Goal: Task Accomplishment & Management: Use online tool/utility

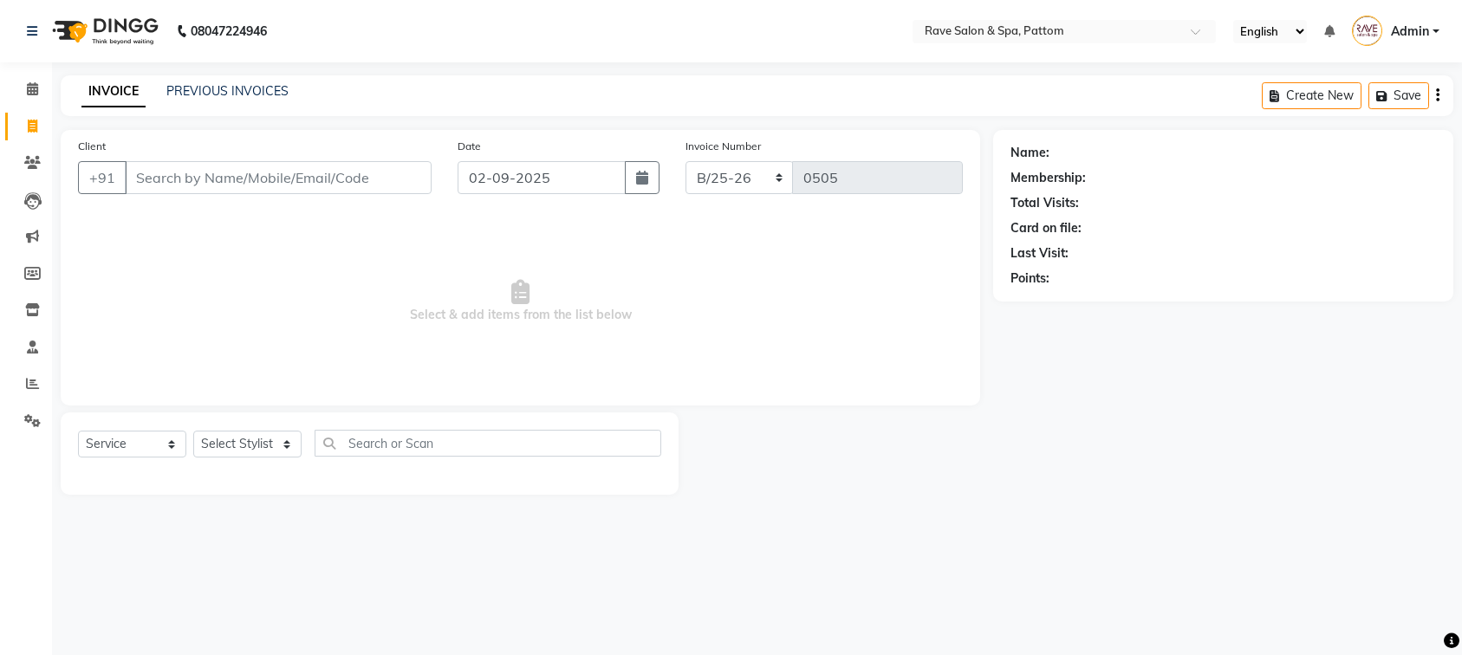
select select "service"
click at [237, 76] on div "INVOICE PREVIOUS INVOICES Create New Save" at bounding box center [757, 95] width 1392 height 41
click at [234, 85] on link "PREVIOUS INVOICES" at bounding box center [227, 91] width 122 height 16
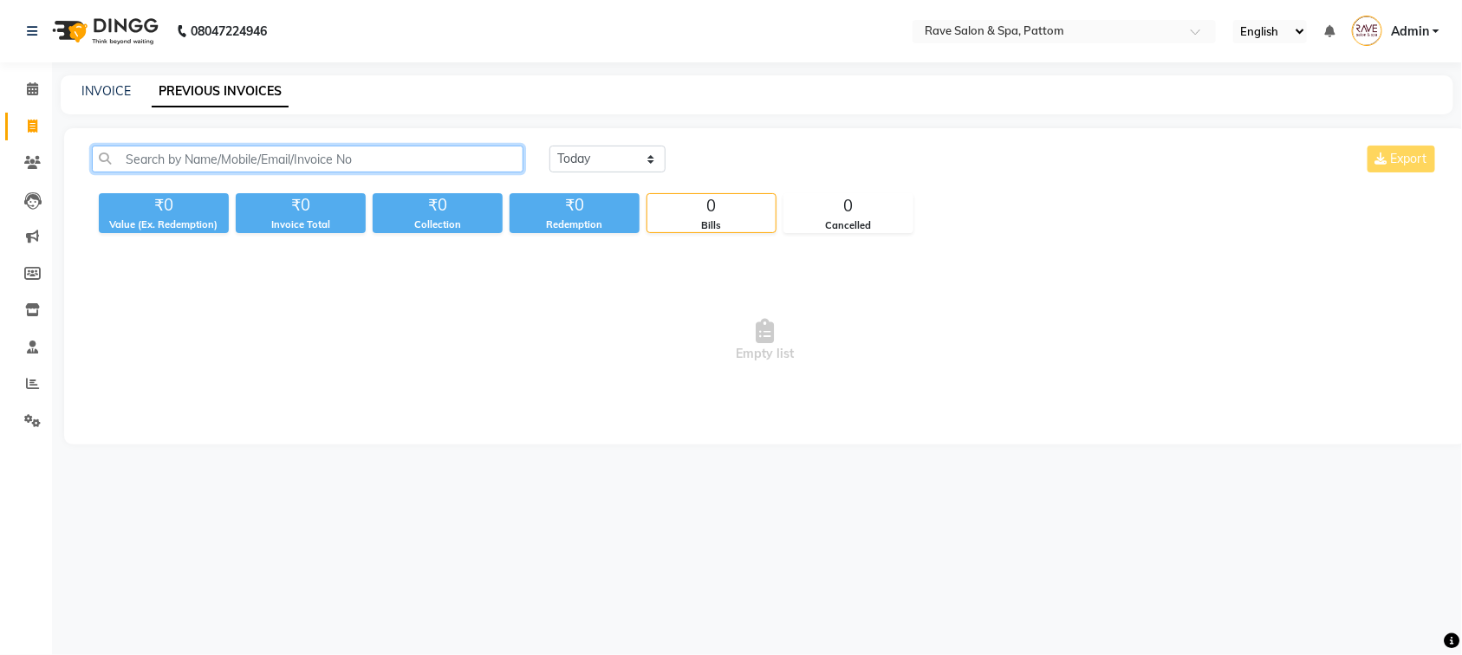
click at [221, 147] on input "text" at bounding box center [307, 159] width 431 height 27
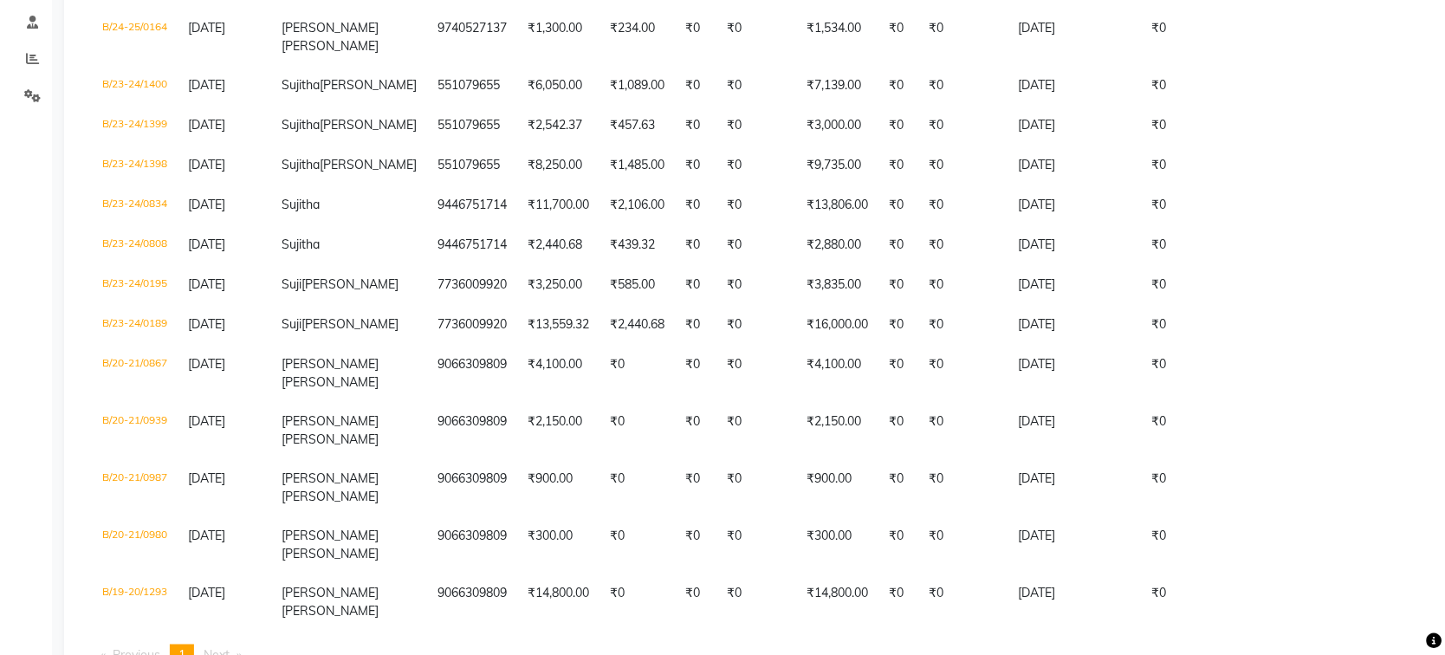
scroll to position [405, 0]
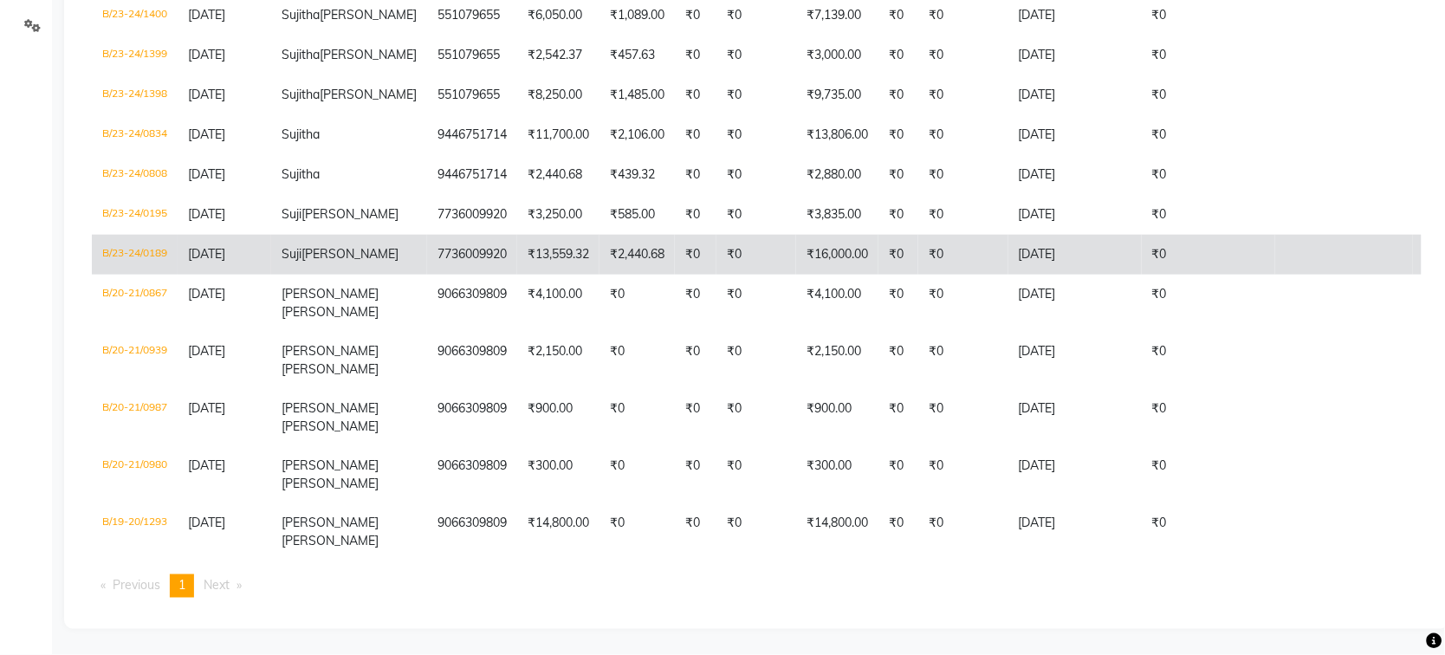
type input "suji"
click at [106, 236] on td "B/23-24/0189" at bounding box center [135, 255] width 86 height 40
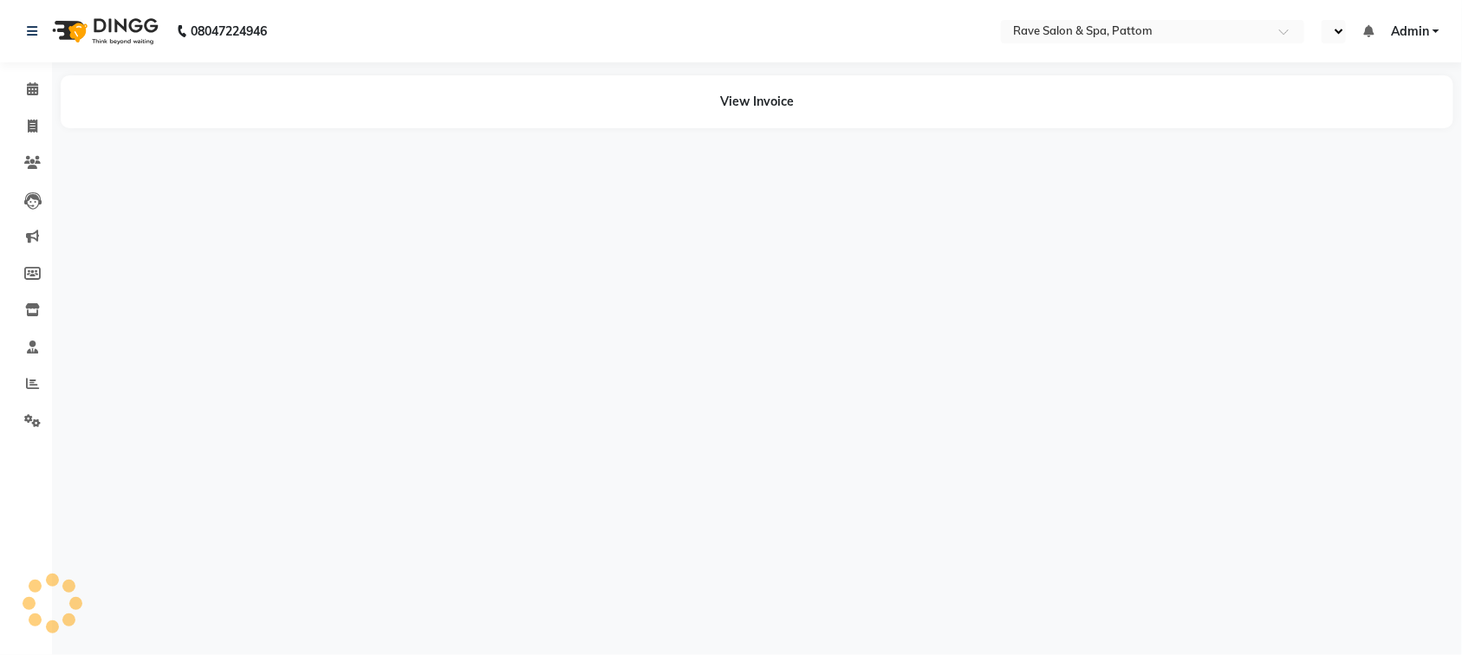
select select "en"
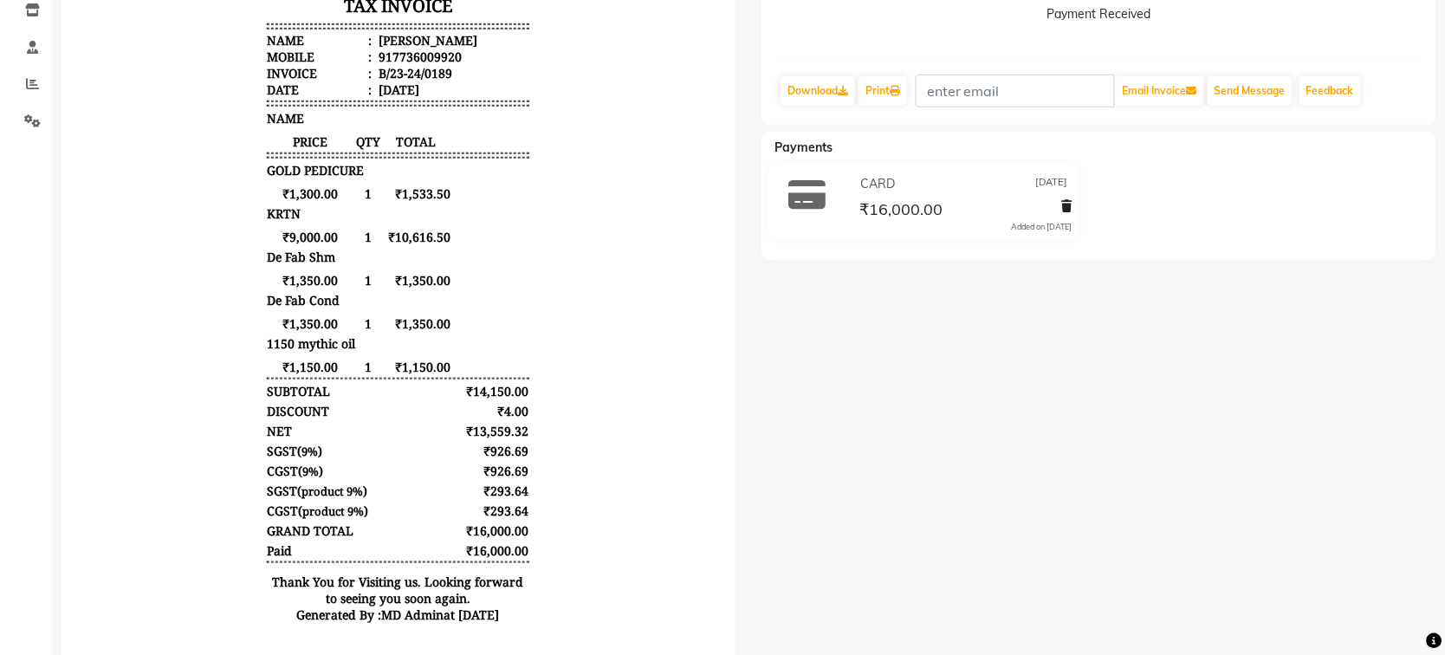
scroll to position [248, 0]
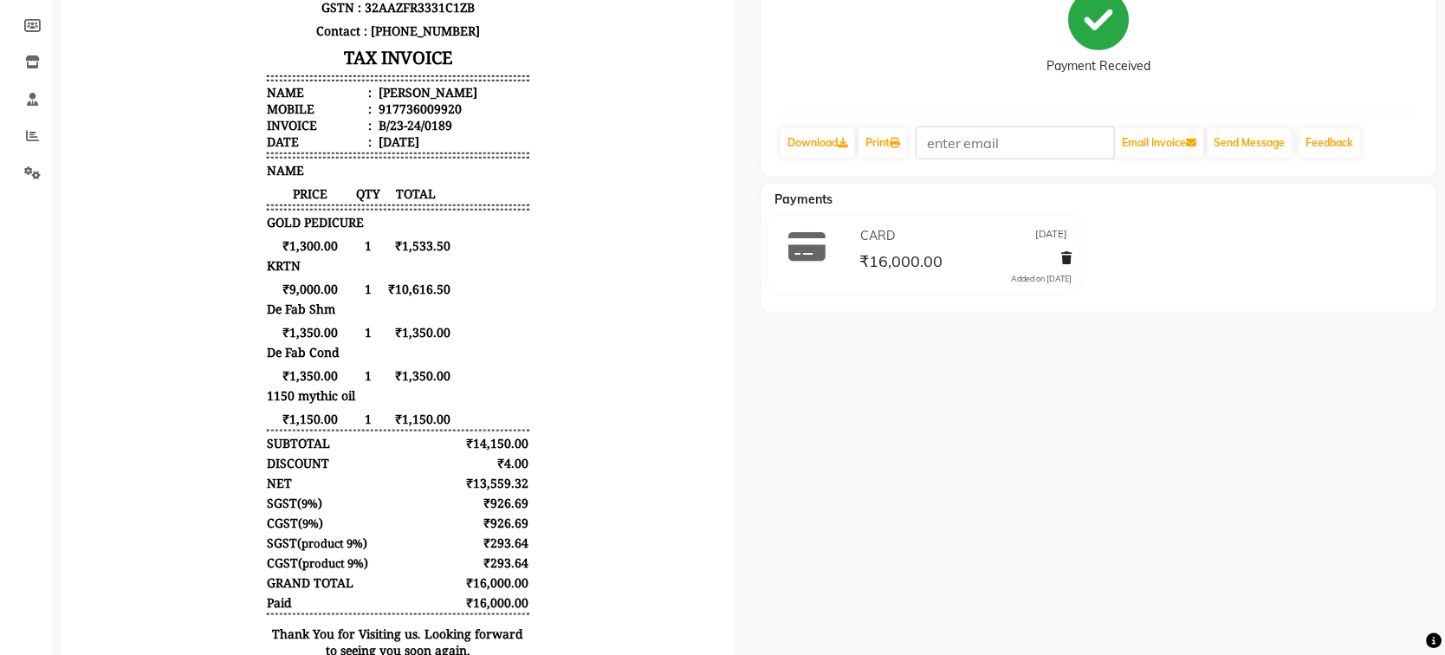
click at [307, 295] on span "₹9,000.00" at bounding box center [309, 290] width 87 height 16
click at [325, 286] on span "₹9,000.00" at bounding box center [309, 290] width 87 height 16
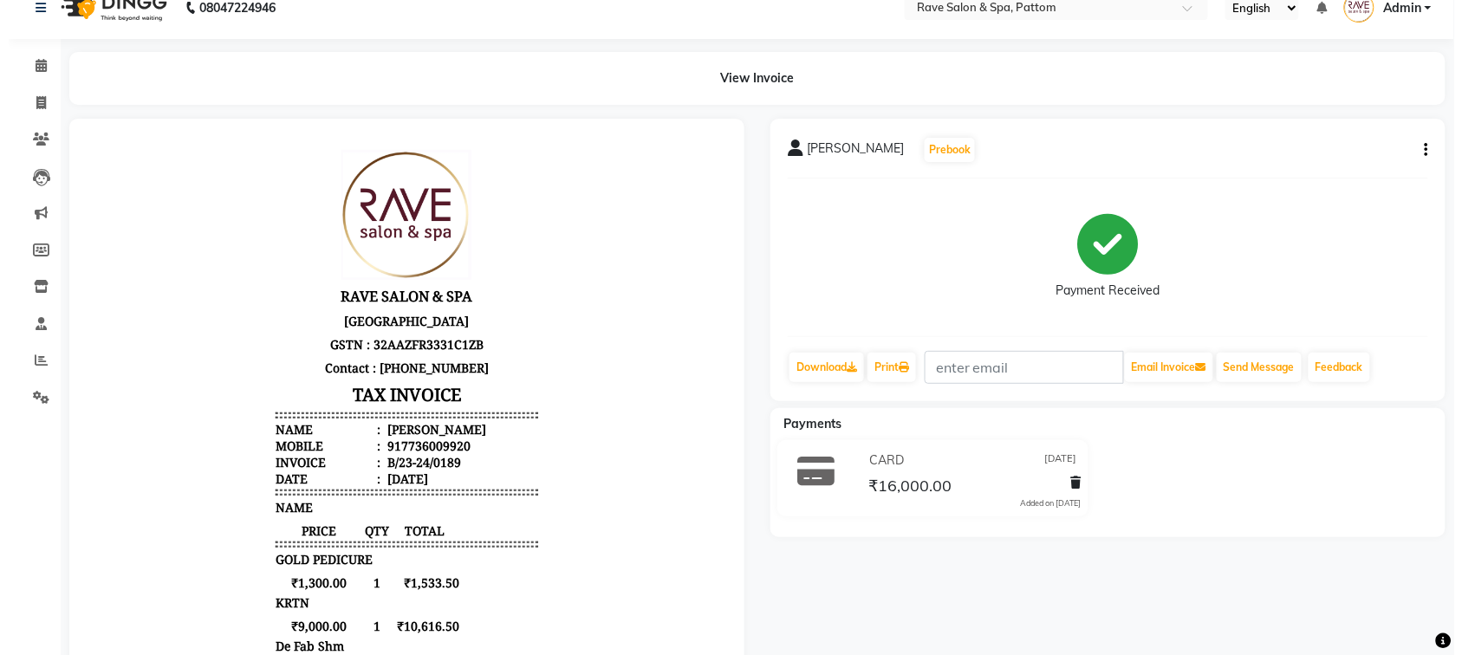
scroll to position [0, 0]
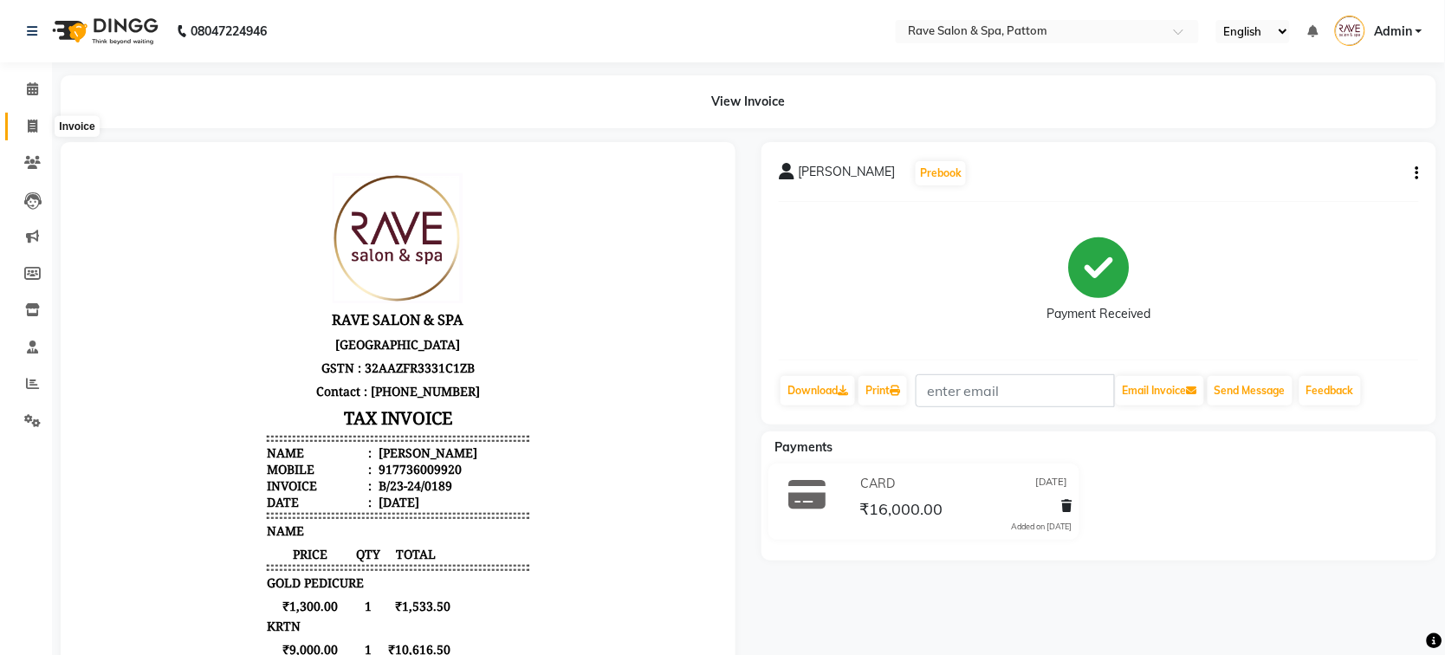
click at [39, 122] on span at bounding box center [32, 127] width 30 height 20
select select "service"
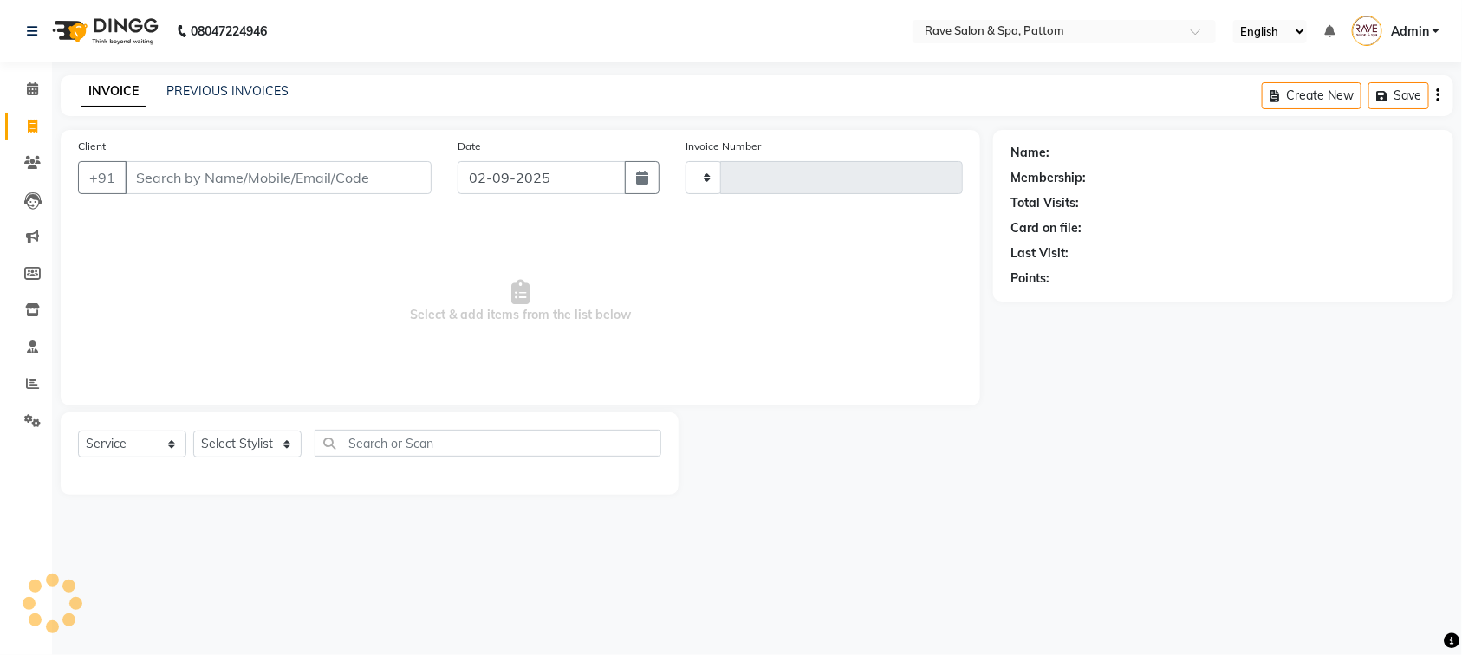
type input "0505"
select select "3587"
